Goal: Task Accomplishment & Management: Manage account settings

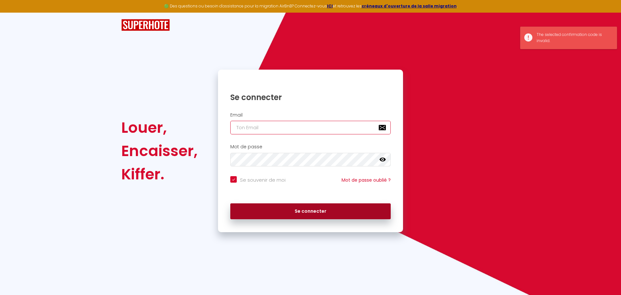
type input "[PERSON_NAME][EMAIL_ADDRESS][DOMAIN_NAME]"
click at [303, 211] on button "Se connecter" at bounding box center [310, 211] width 160 height 16
checkbox input "true"
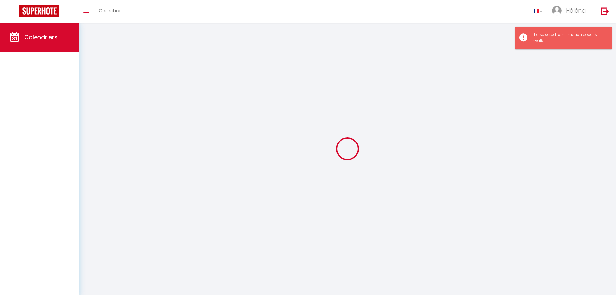
select select
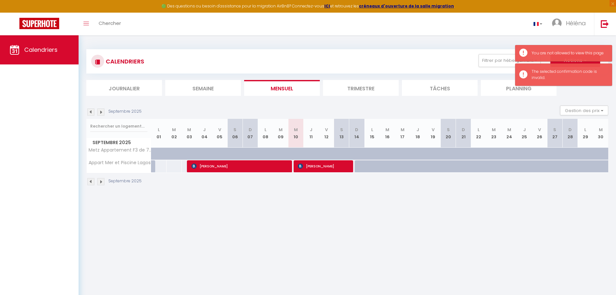
select select
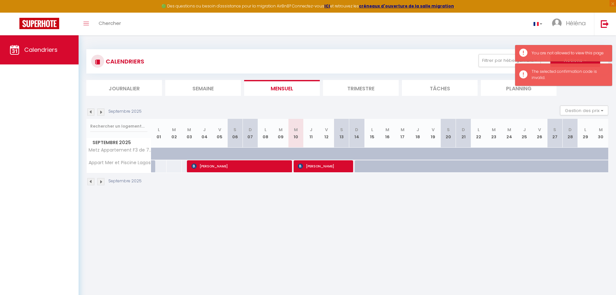
select select
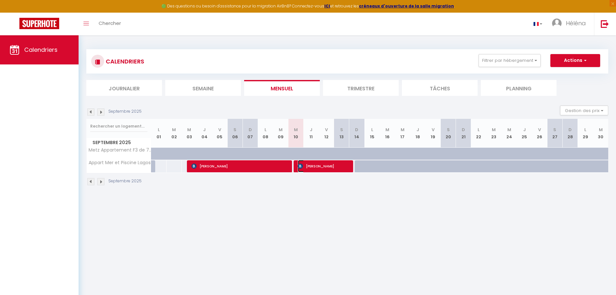
click at [299, 165] on img at bounding box center [300, 165] width 5 height 5
select select "OK"
select select "0"
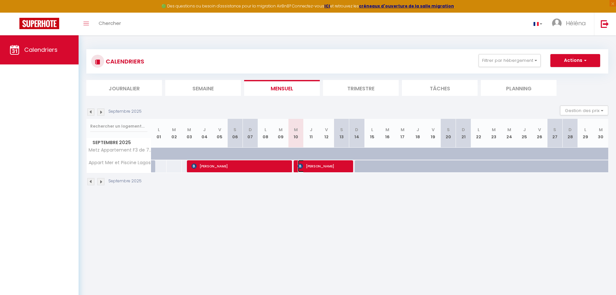
select select "1"
select select
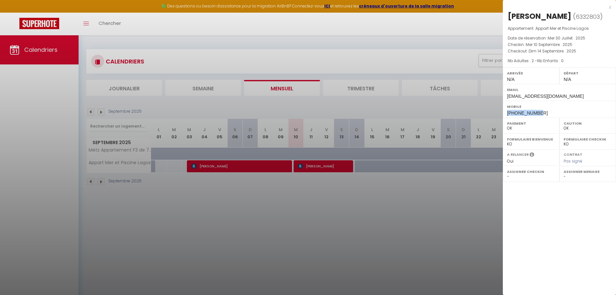
drag, startPoint x: 508, startPoint y: 113, endPoint x: 540, endPoint y: 113, distance: 32.7
click at [540, 113] on div "Mobile [PHONE_NUMBER]" at bounding box center [559, 109] width 113 height 17
copy span "[PHONE_NUMBER]"
